Goal: Task Accomplishment & Management: Use online tool/utility

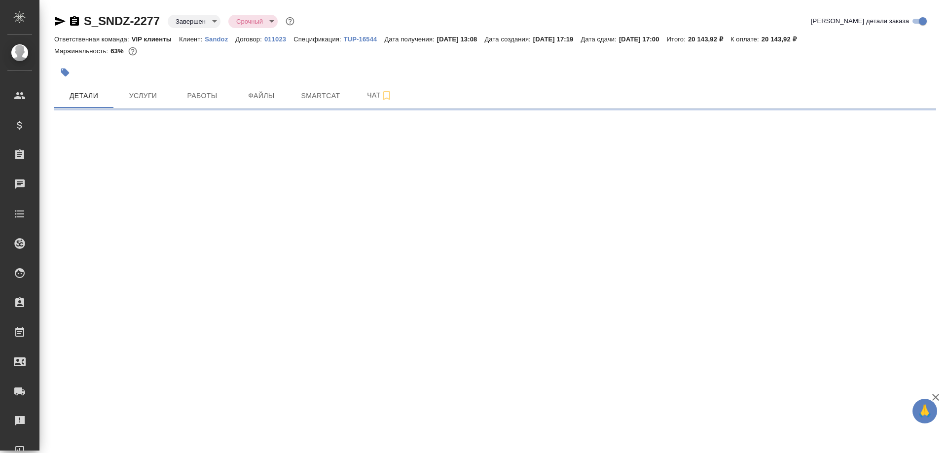
select select "RU"
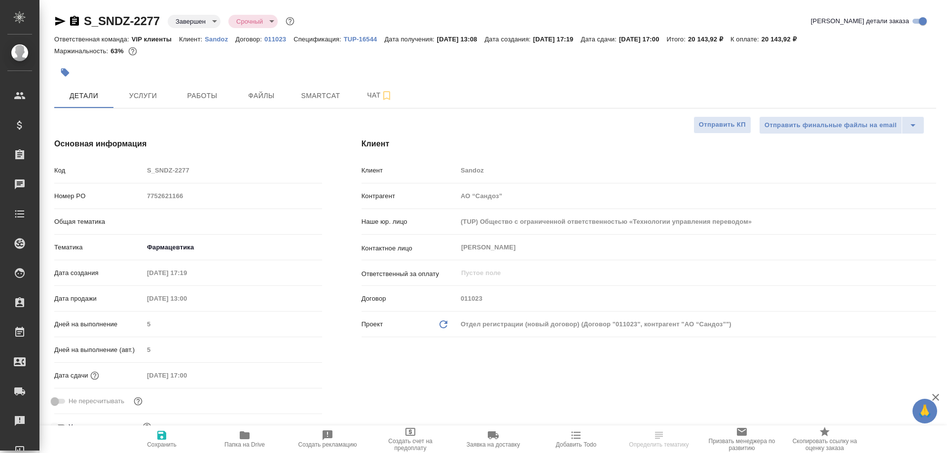
type textarea "x"
type input "Горшкова Валентина"
type input "Комаров Роман"
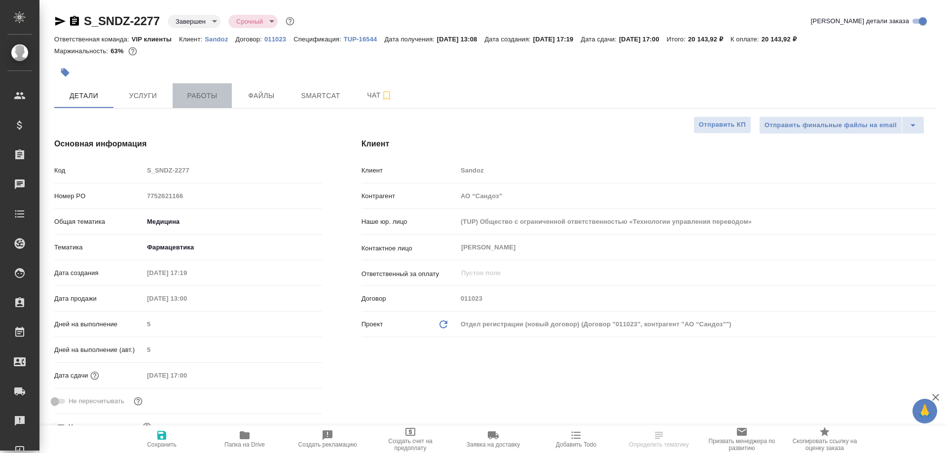
click at [198, 93] on span "Работы" at bounding box center [202, 96] width 47 height 12
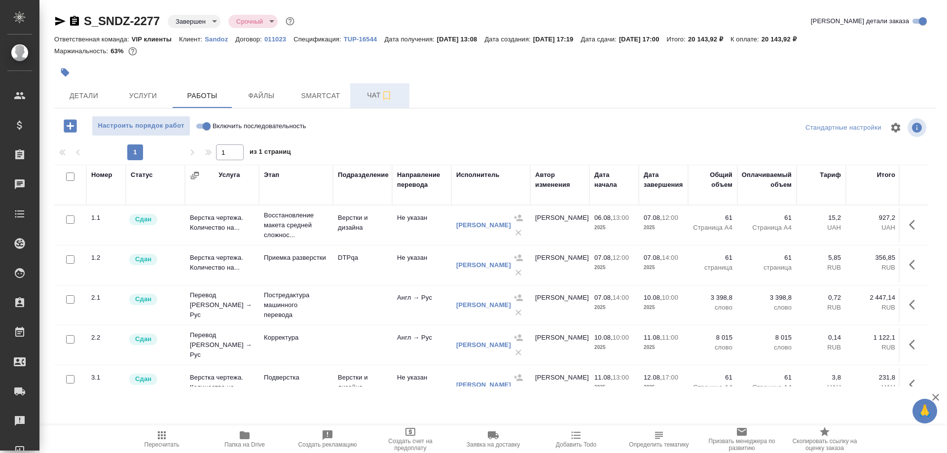
click at [365, 97] on span "Чат" at bounding box center [379, 95] width 47 height 12
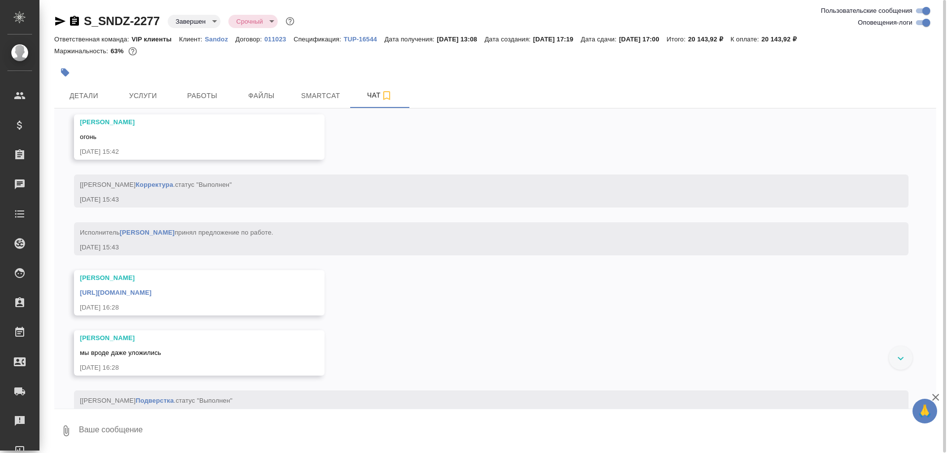
scroll to position [7136, 0]
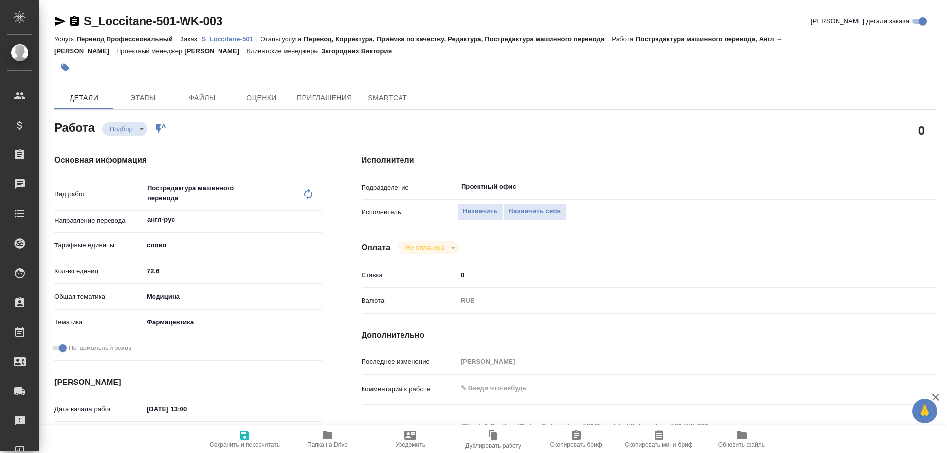
type textarea "x"
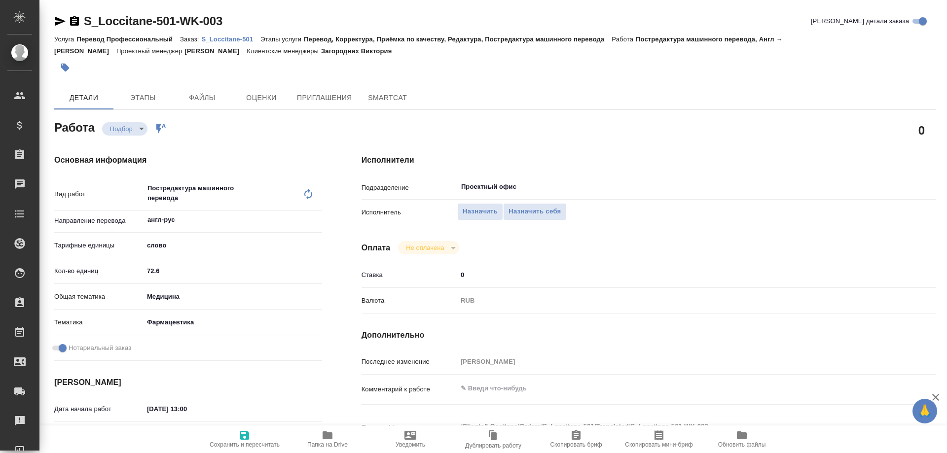
type textarea "x"
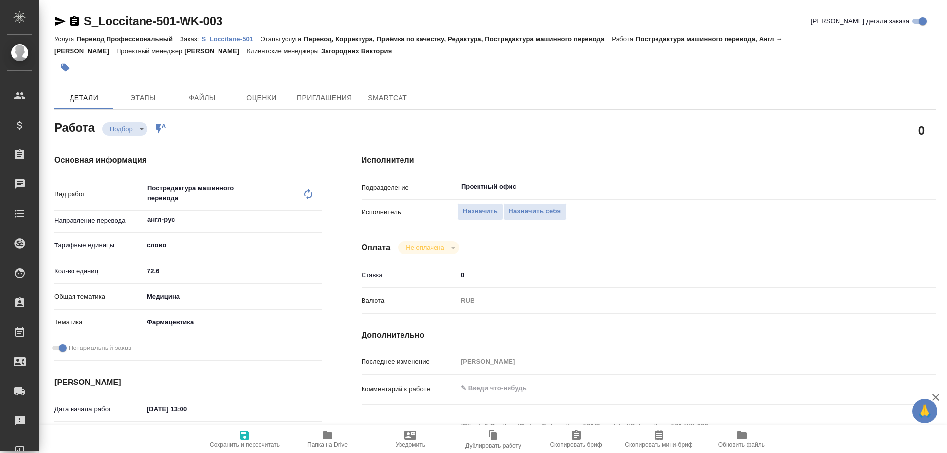
type textarea "x"
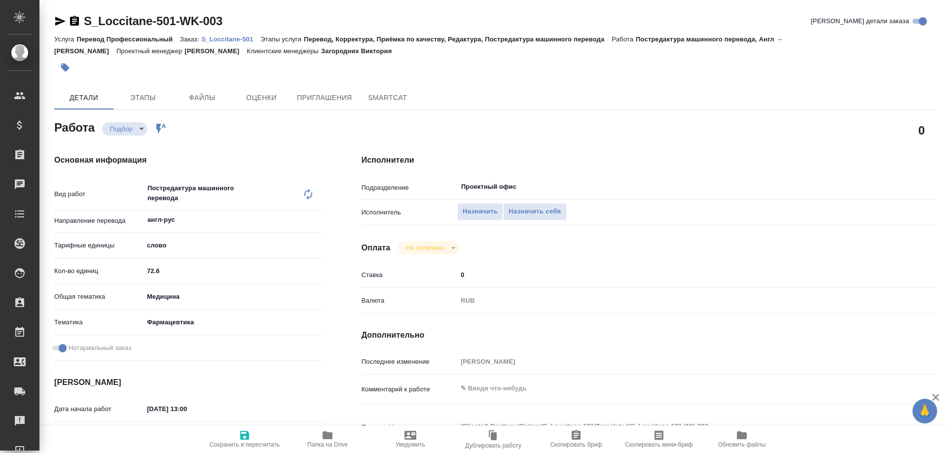
type textarea "x"
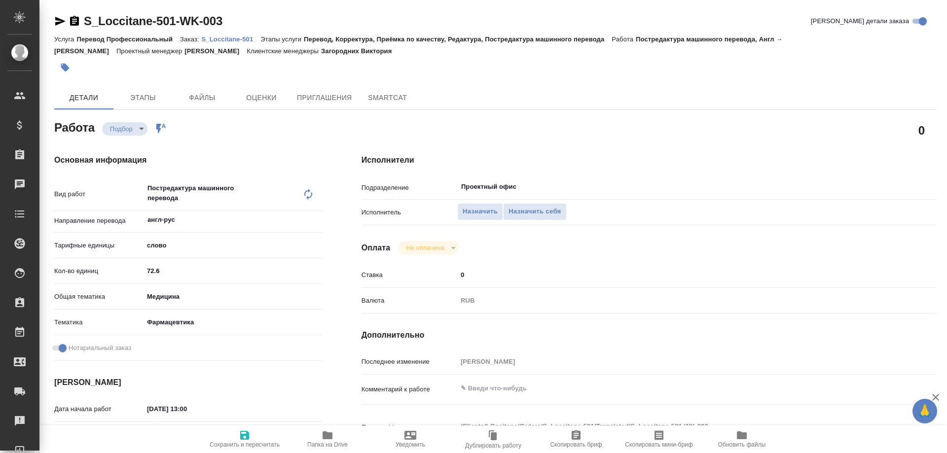
type textarea "x"
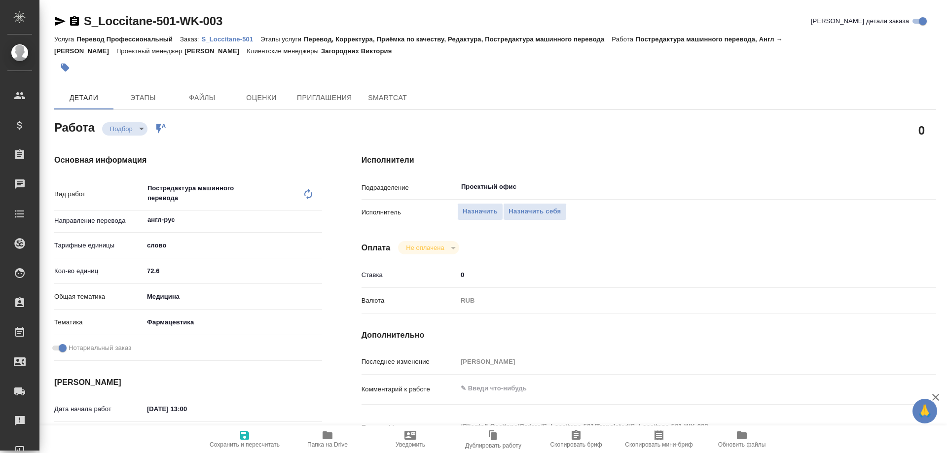
click at [237, 39] on p "S_Loccitane-501" at bounding box center [231, 39] width 59 height 7
type textarea "x"
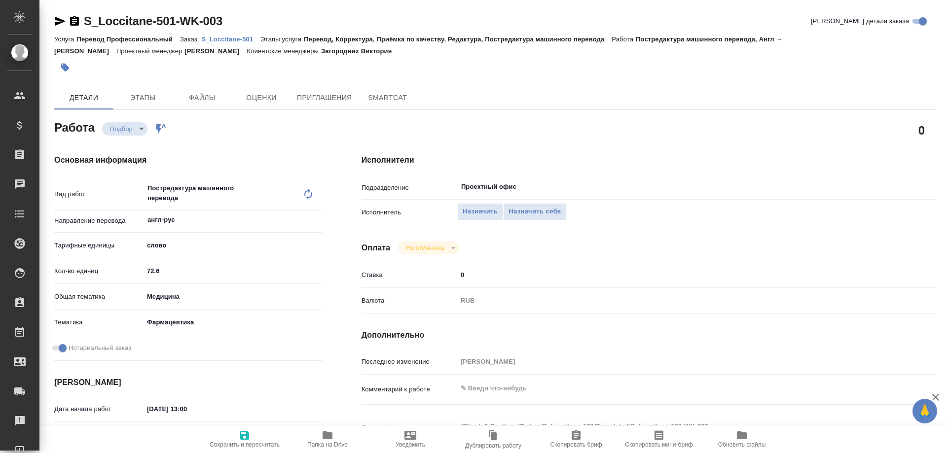
type textarea "x"
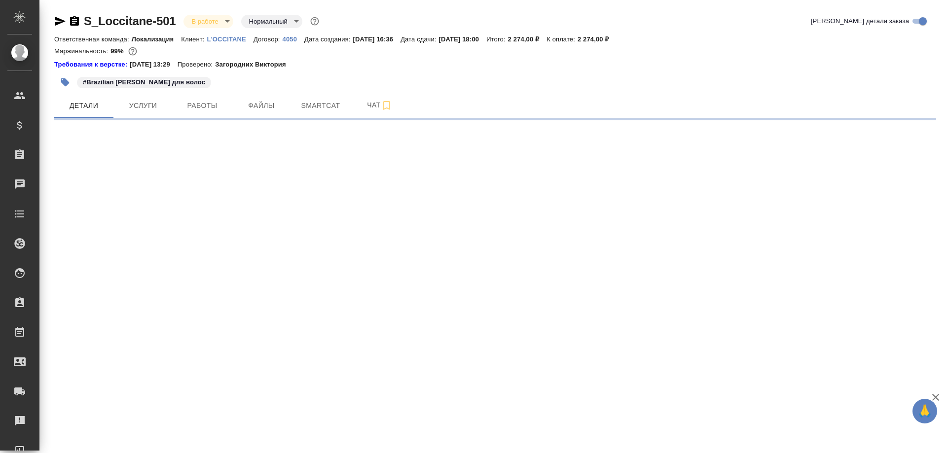
select select "RU"
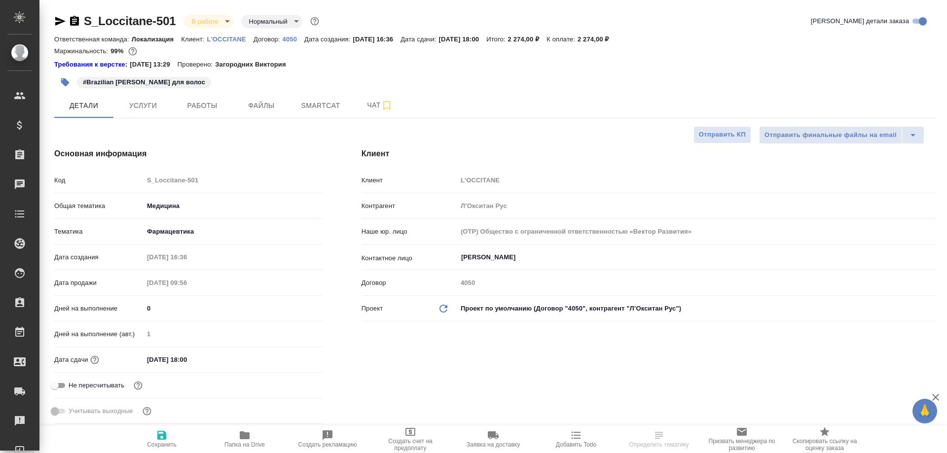
type textarea "x"
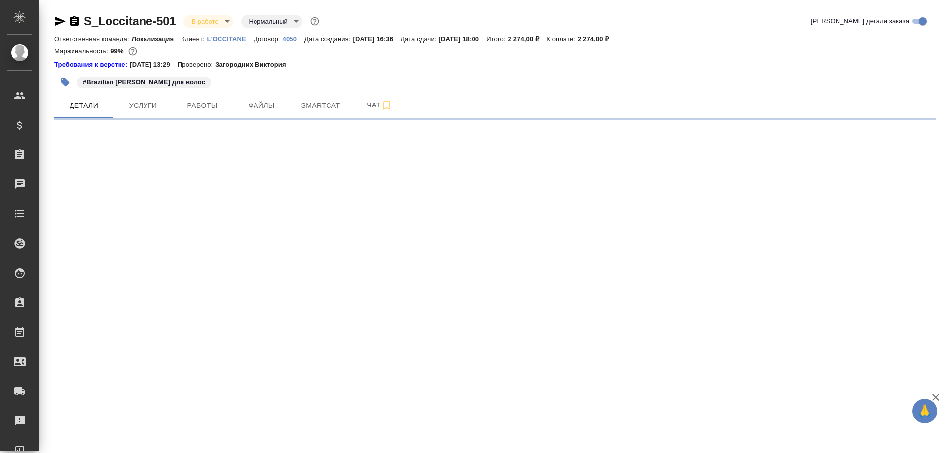
select select "RU"
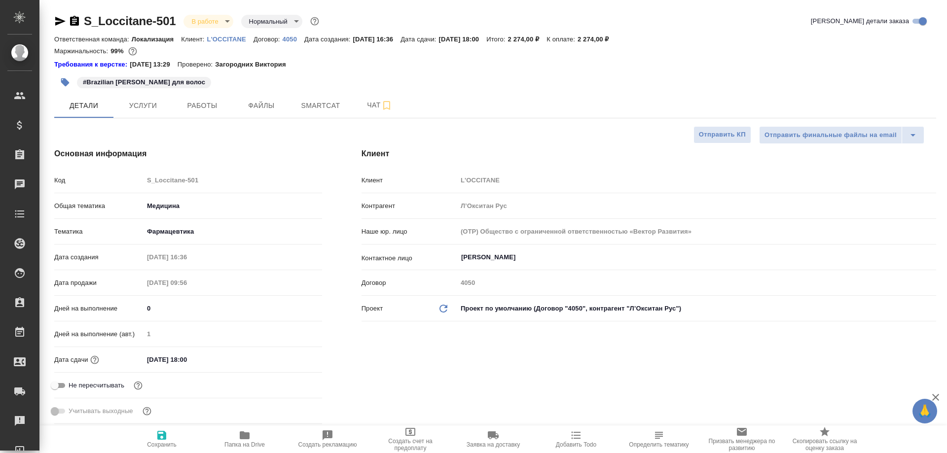
type textarea "x"
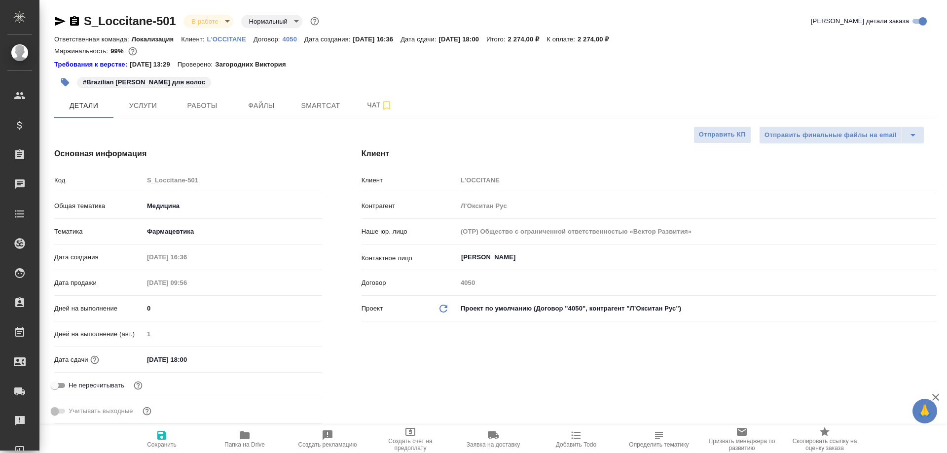
type textarea "x"
